Goal: Information Seeking & Learning: Find specific fact

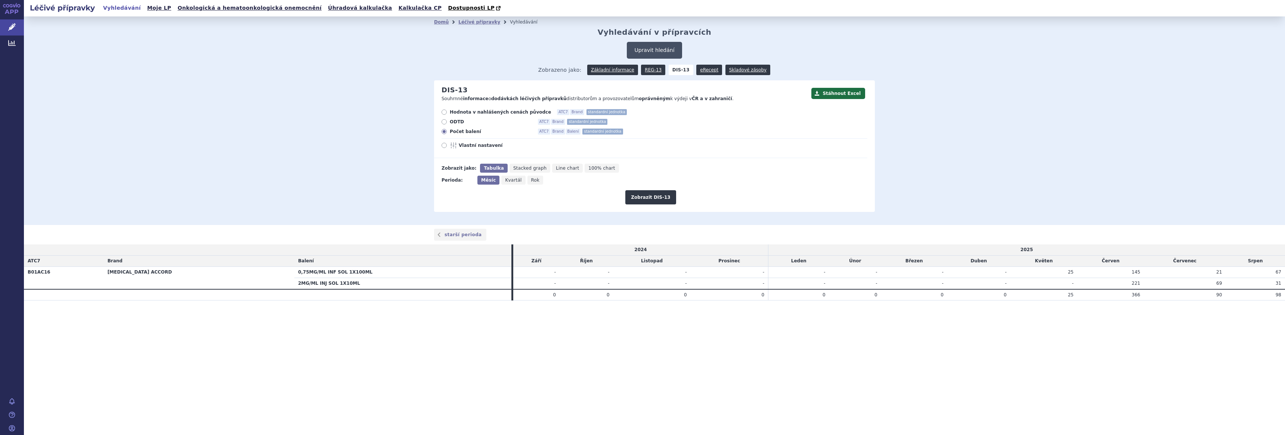
click at [649, 46] on button "Upravit hledání" at bounding box center [654, 50] width 55 height 17
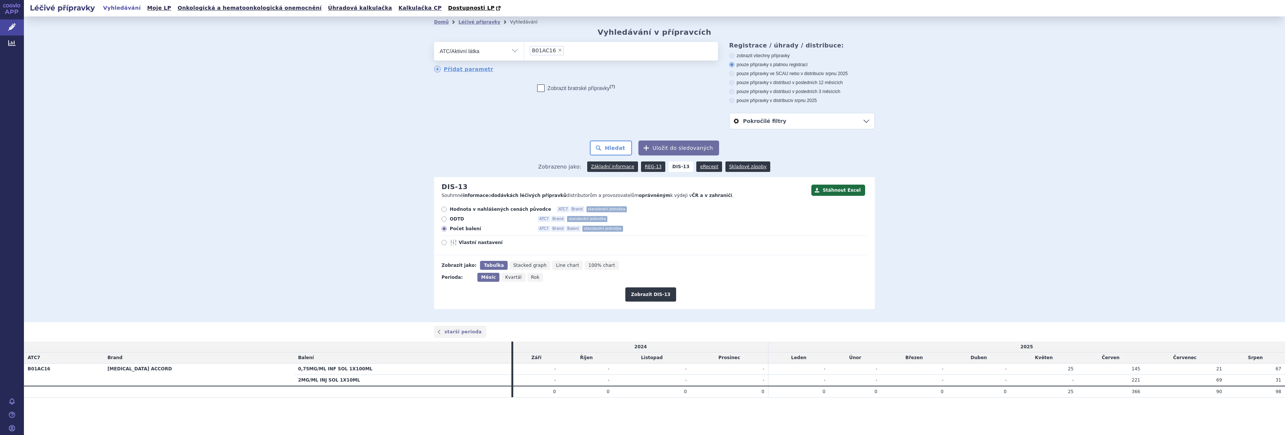
click at [558, 51] on span "×" at bounding box center [560, 50] width 4 height 4
click at [524, 51] on select "B01AC16" at bounding box center [524, 50] width 0 height 19
select select
type input "meth"
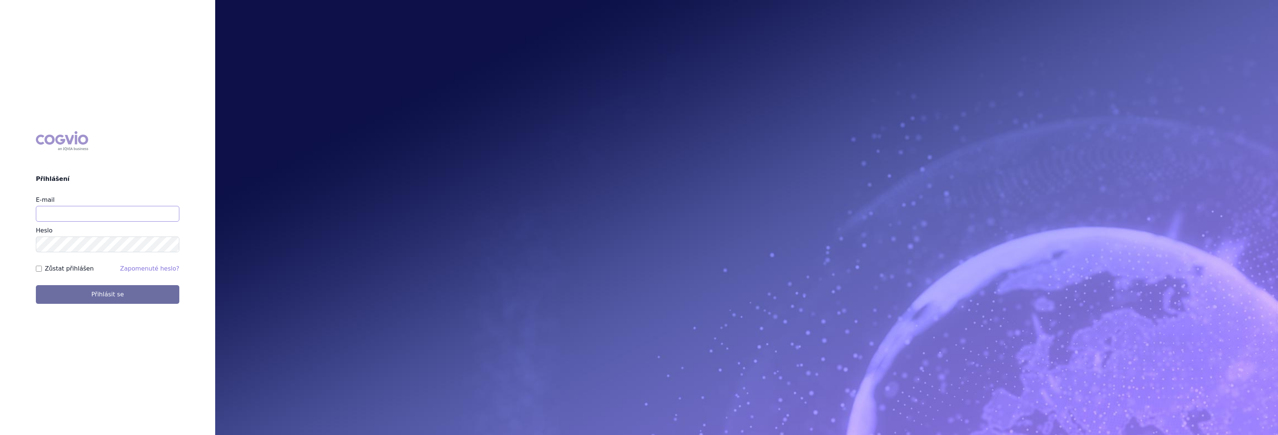
click at [159, 216] on input "E-mail" at bounding box center [107, 214] width 143 height 16
type input "gustav_sverak@accord-healthcare.com"
click at [97, 291] on button "Přihlásit se" at bounding box center [107, 294] width 143 height 19
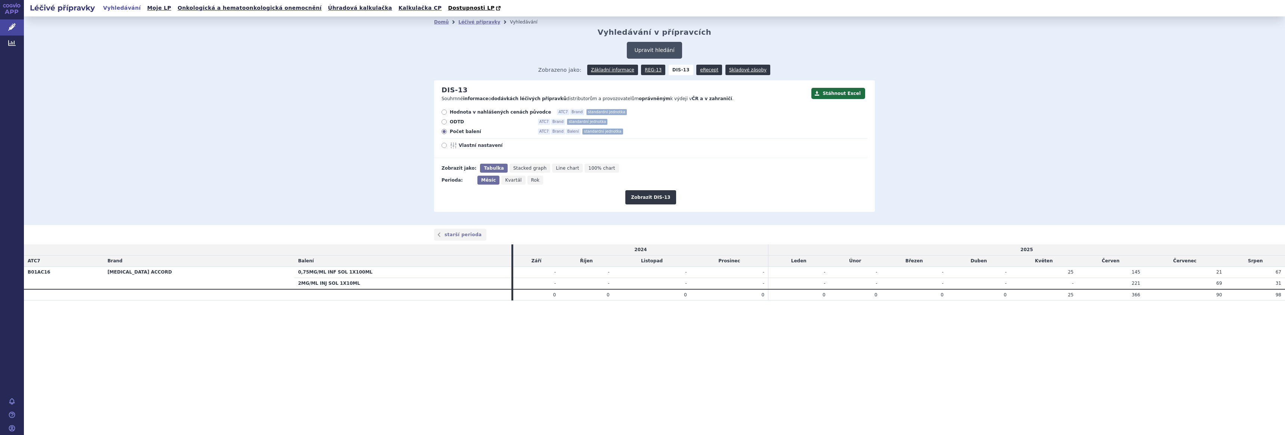
click at [649, 49] on button "Upravit hledání" at bounding box center [654, 50] width 55 height 17
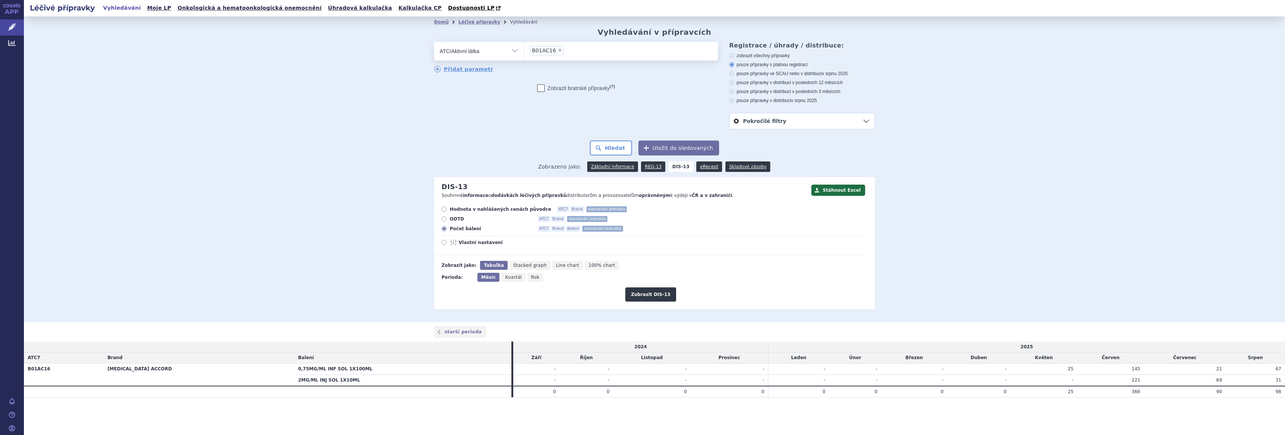
click at [558, 51] on span "×" at bounding box center [560, 50] width 4 height 4
click at [524, 51] on select "B01AC16" at bounding box center [524, 50] width 0 height 19
select select
type input "methotre"
select select "L01BA01"
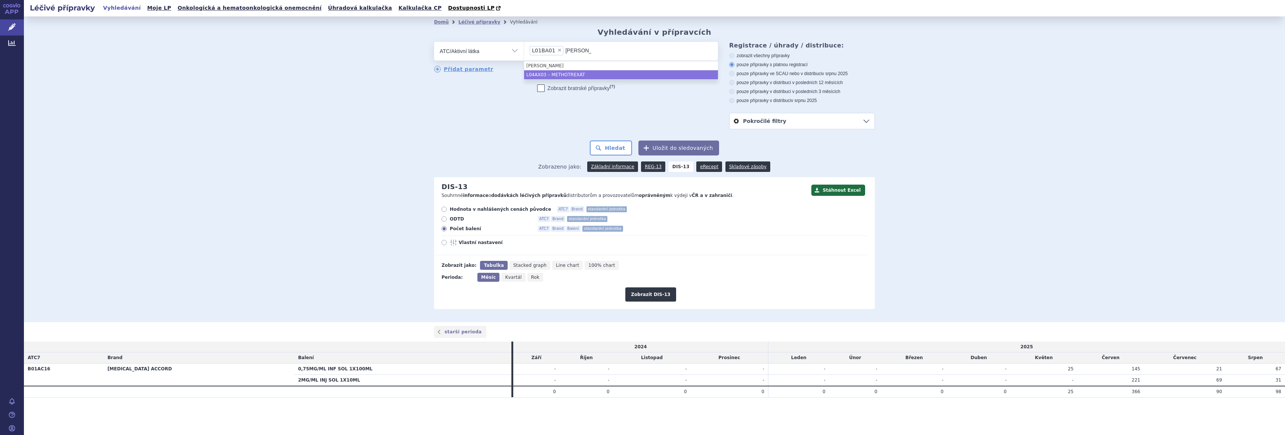
type input "methot"
click at [614, 149] on button "Hledat" at bounding box center [611, 147] width 42 height 15
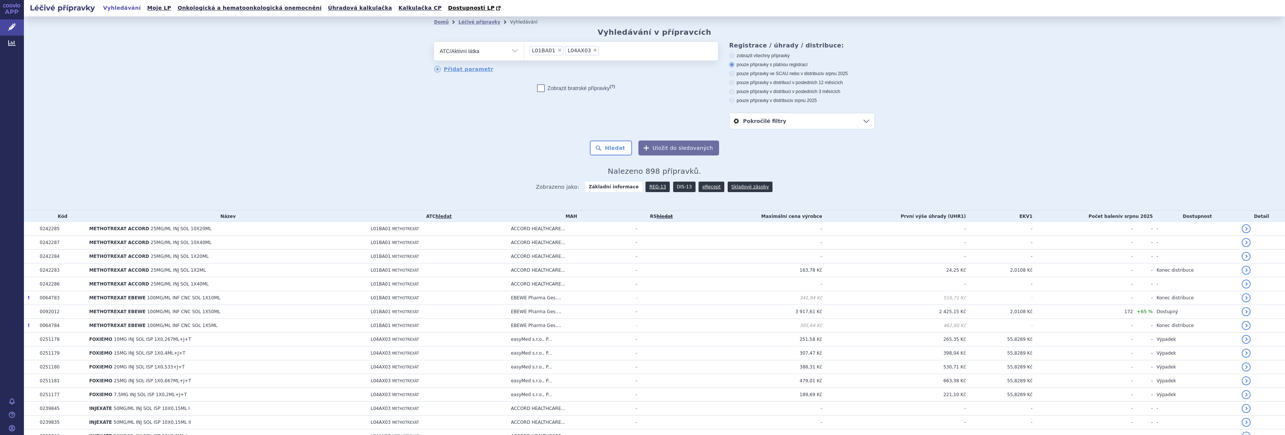
click at [677, 185] on link "DIS-13" at bounding box center [684, 187] width 22 height 10
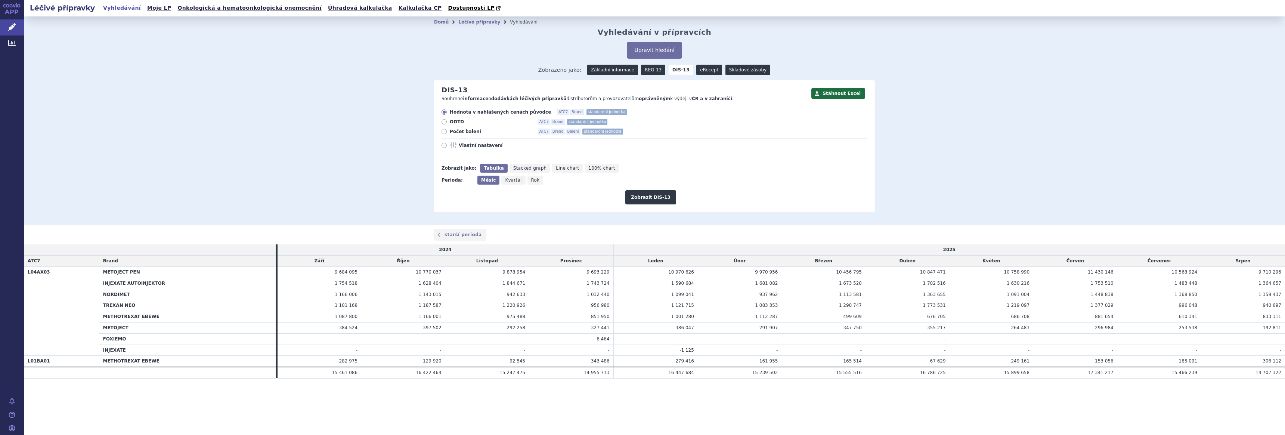
click at [609, 69] on link "Základní informace" at bounding box center [612, 70] width 51 height 10
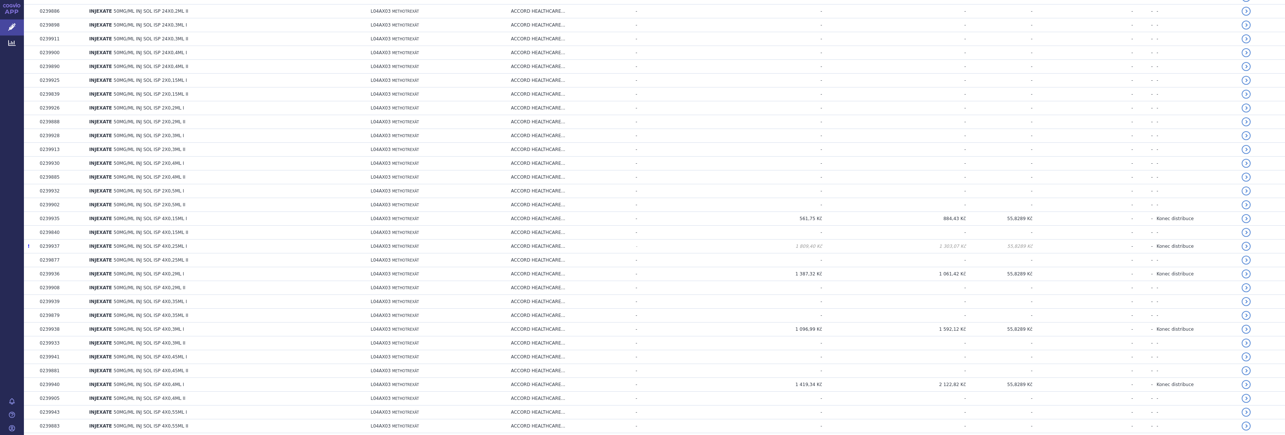
scroll to position [1224, 0]
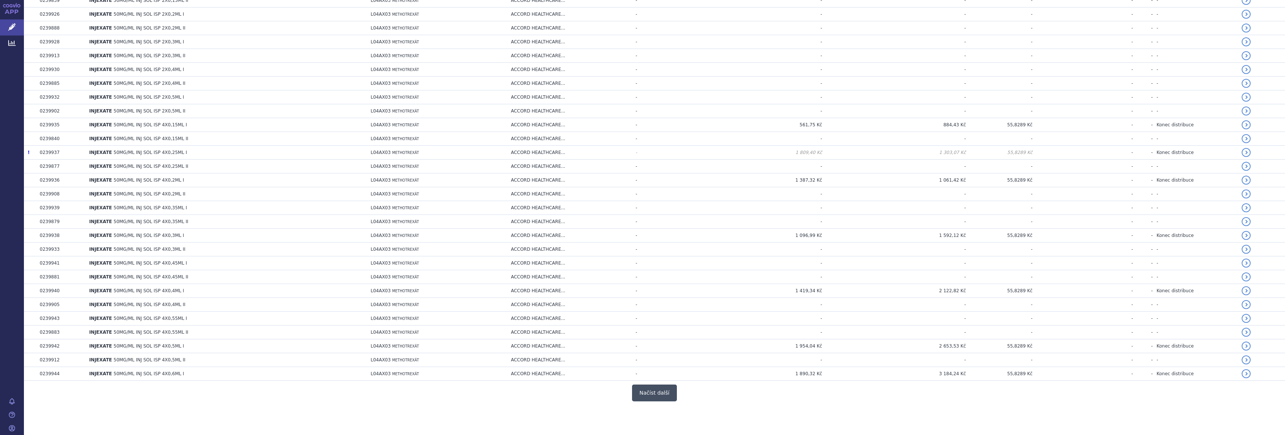
click at [653, 393] on button "Načíst další" at bounding box center [654, 392] width 45 height 17
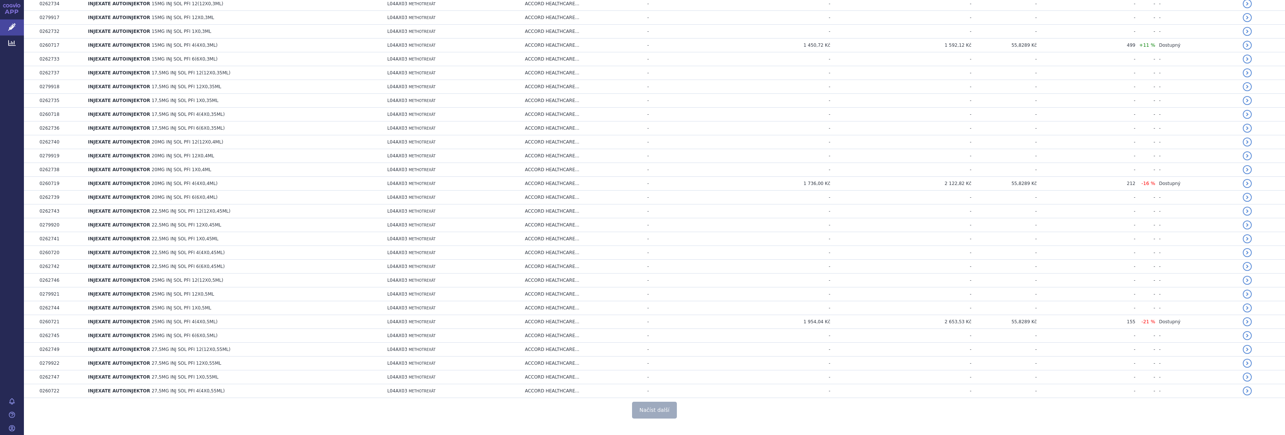
scroll to position [2607, 0]
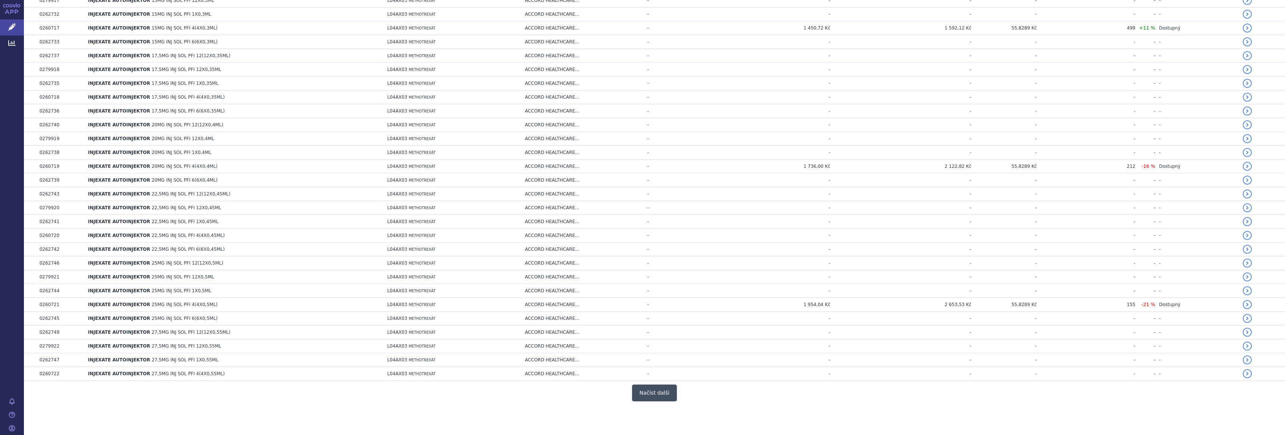
click at [652, 392] on button "Načíst další" at bounding box center [654, 392] width 45 height 17
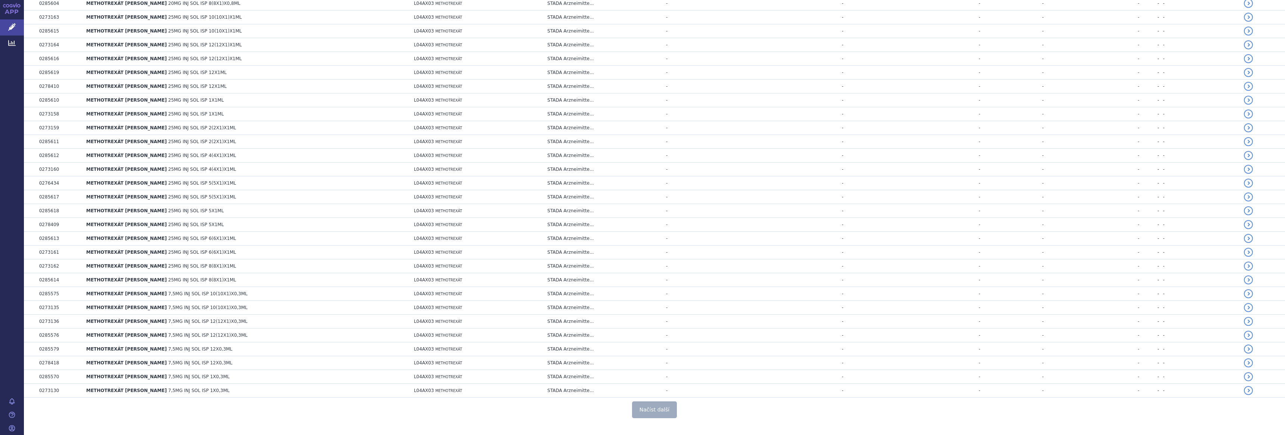
scroll to position [3989, 0]
click at [649, 395] on button "Načíst další" at bounding box center [654, 392] width 45 height 17
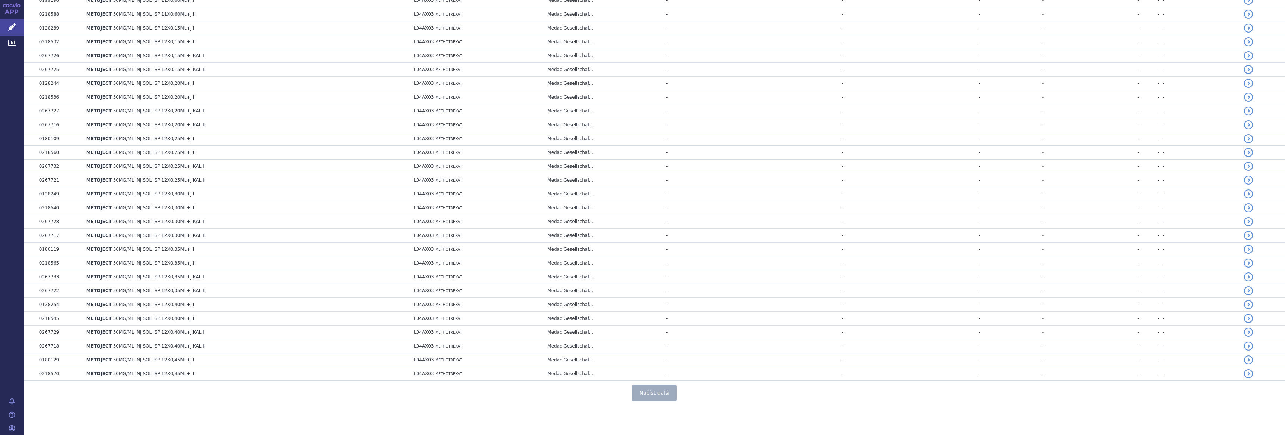
scroll to position [5372, 0]
click at [647, 393] on button "Načíst další" at bounding box center [654, 392] width 45 height 17
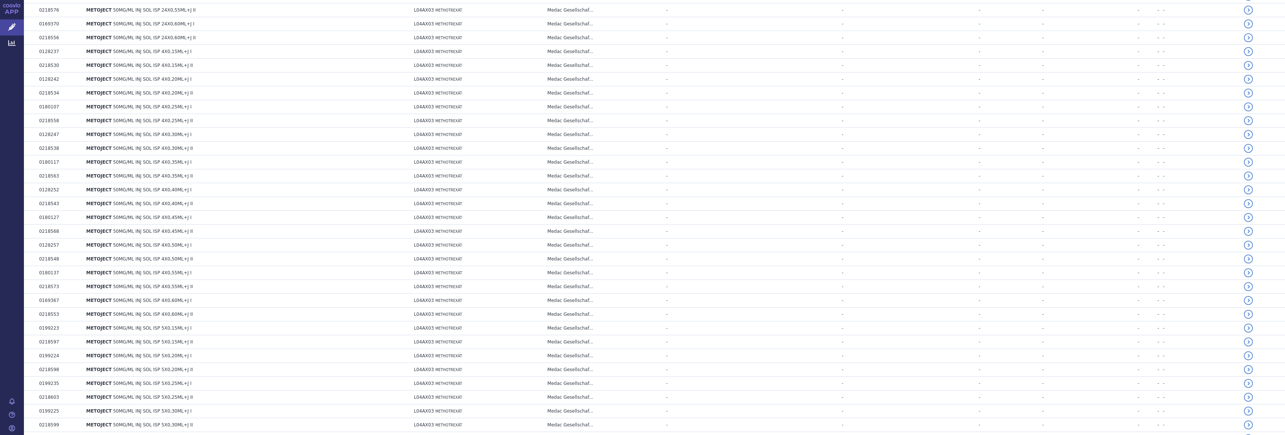
scroll to position [6754, 0]
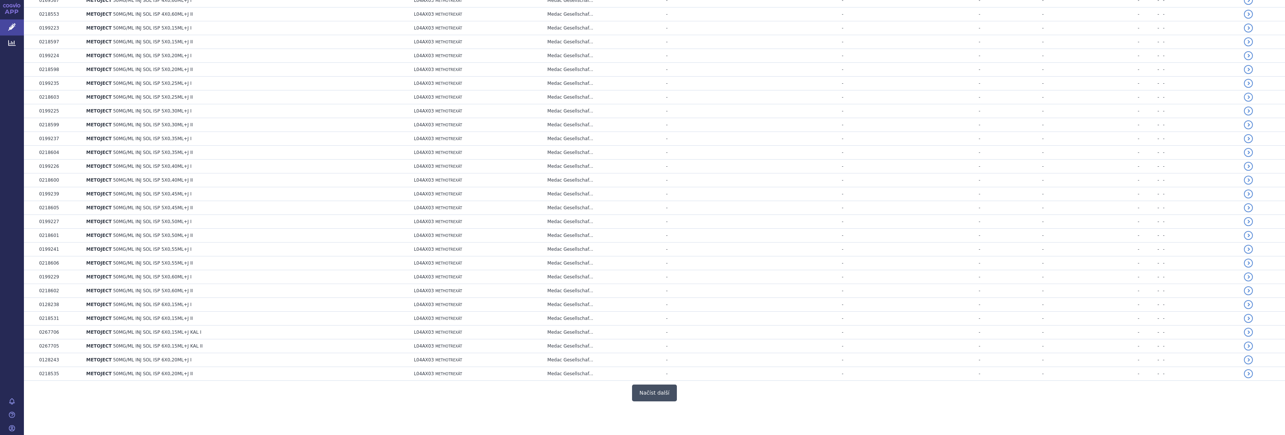
click at [651, 393] on button "Načíst další" at bounding box center [654, 392] width 45 height 17
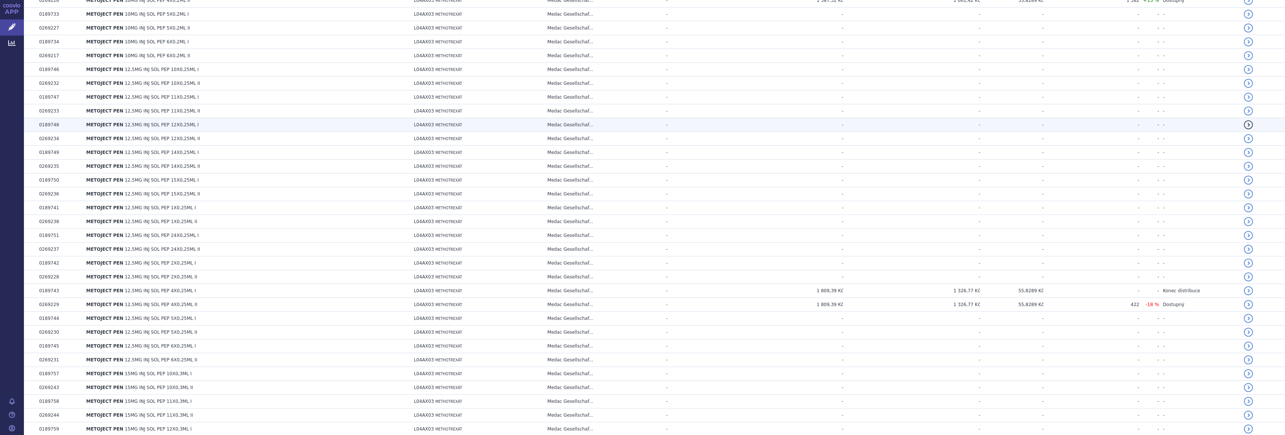
scroll to position [7922, 0]
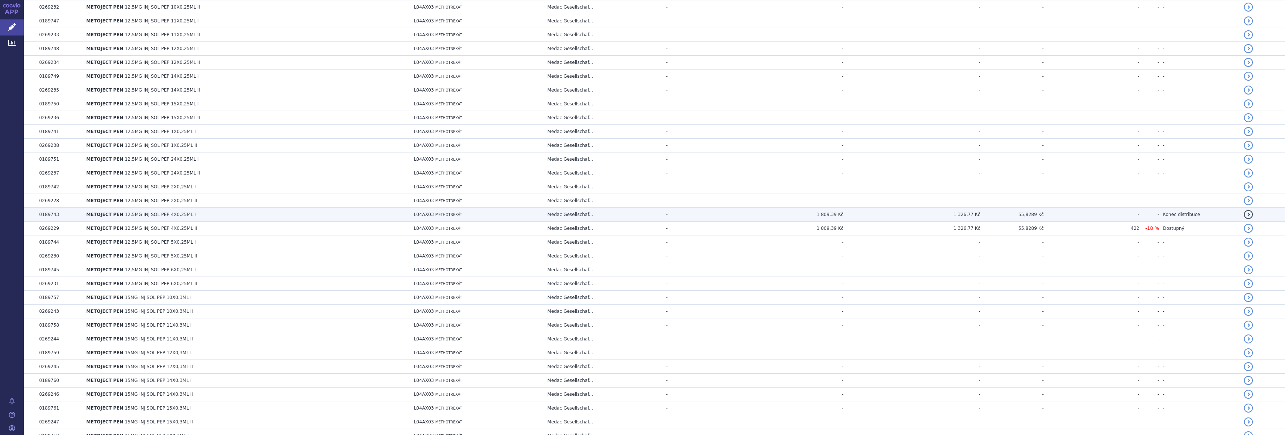
click at [158, 214] on span "12,5MG INJ SOL PEP 4X0,25ML I" at bounding box center [160, 214] width 71 height 5
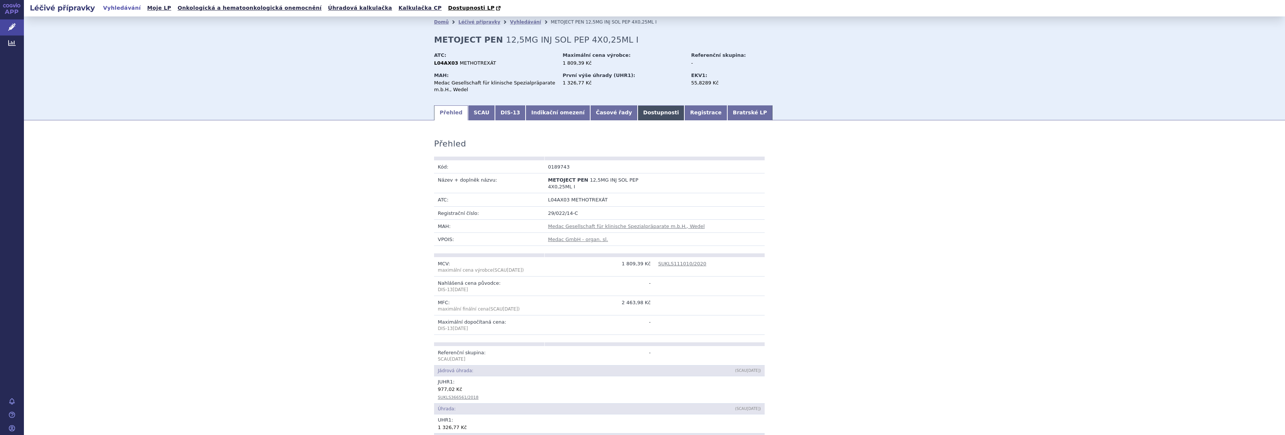
click at [638, 111] on link "Dostupnosti" at bounding box center [661, 112] width 47 height 15
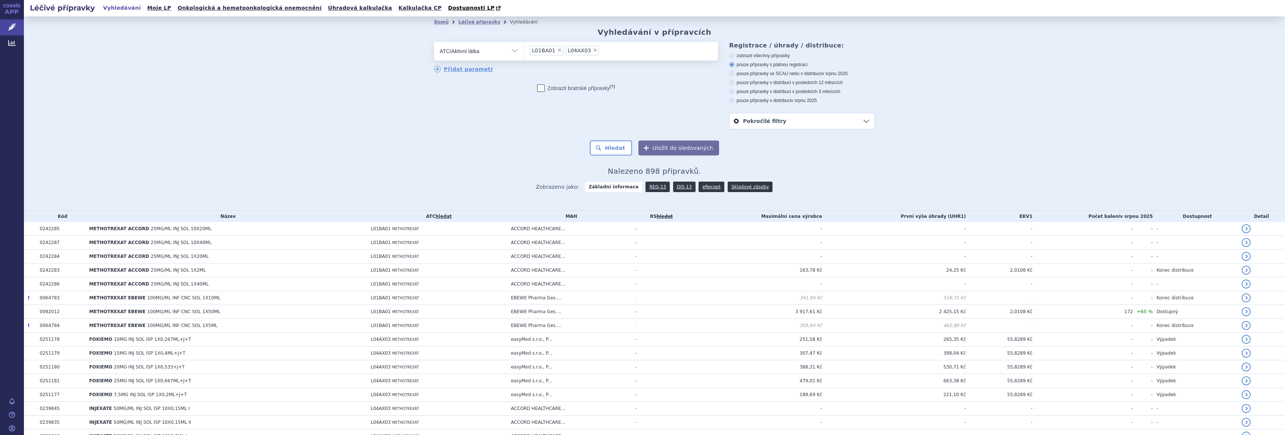
scroll to position [1168, 0]
